Goal: Task Accomplishment & Management: Manage account settings

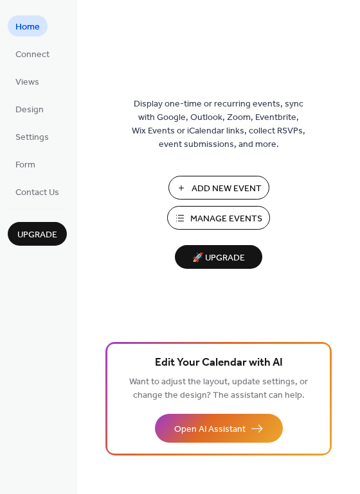
click at [235, 218] on span "Manage Events" at bounding box center [226, 219] width 72 height 13
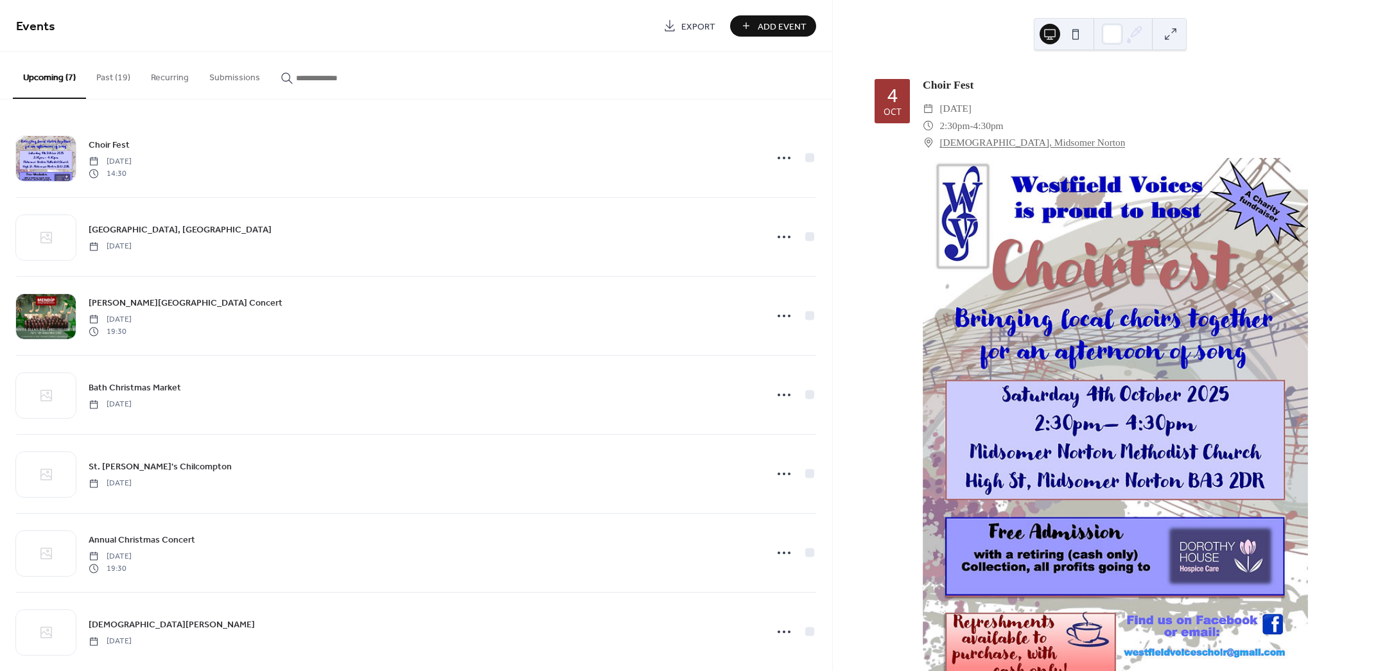
click at [110, 79] on button "Past (19)" at bounding box center [113, 75] width 55 height 46
